Goal: Information Seeking & Learning: Learn about a topic

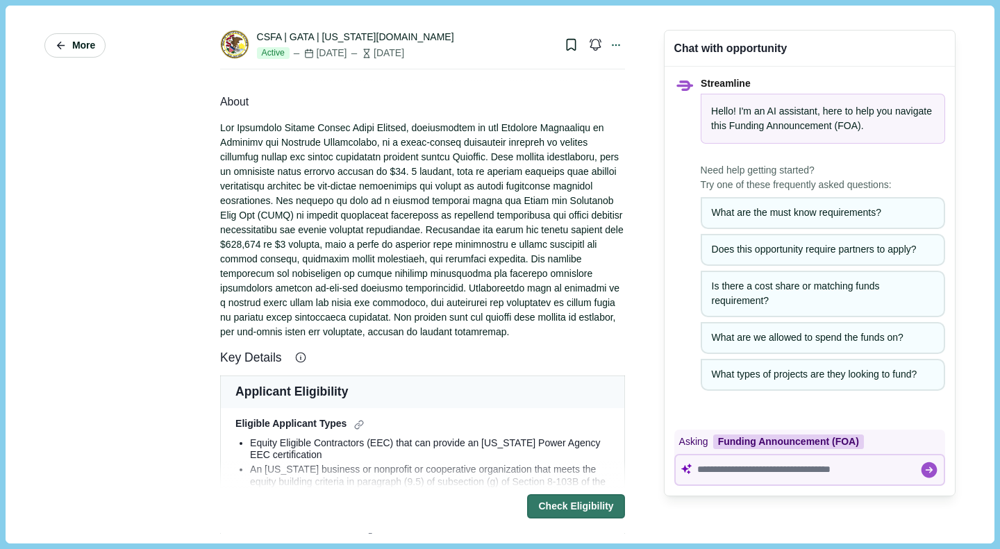
click at [73, 46] on span "More" at bounding box center [83, 46] width 23 height 12
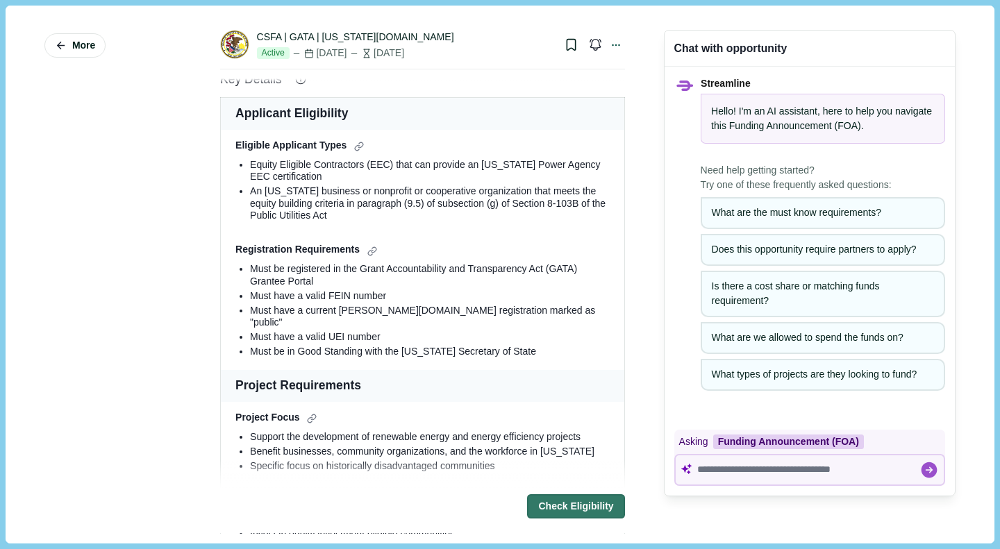
scroll to position [285, 0]
